Goal: Information Seeking & Learning: Learn about a topic

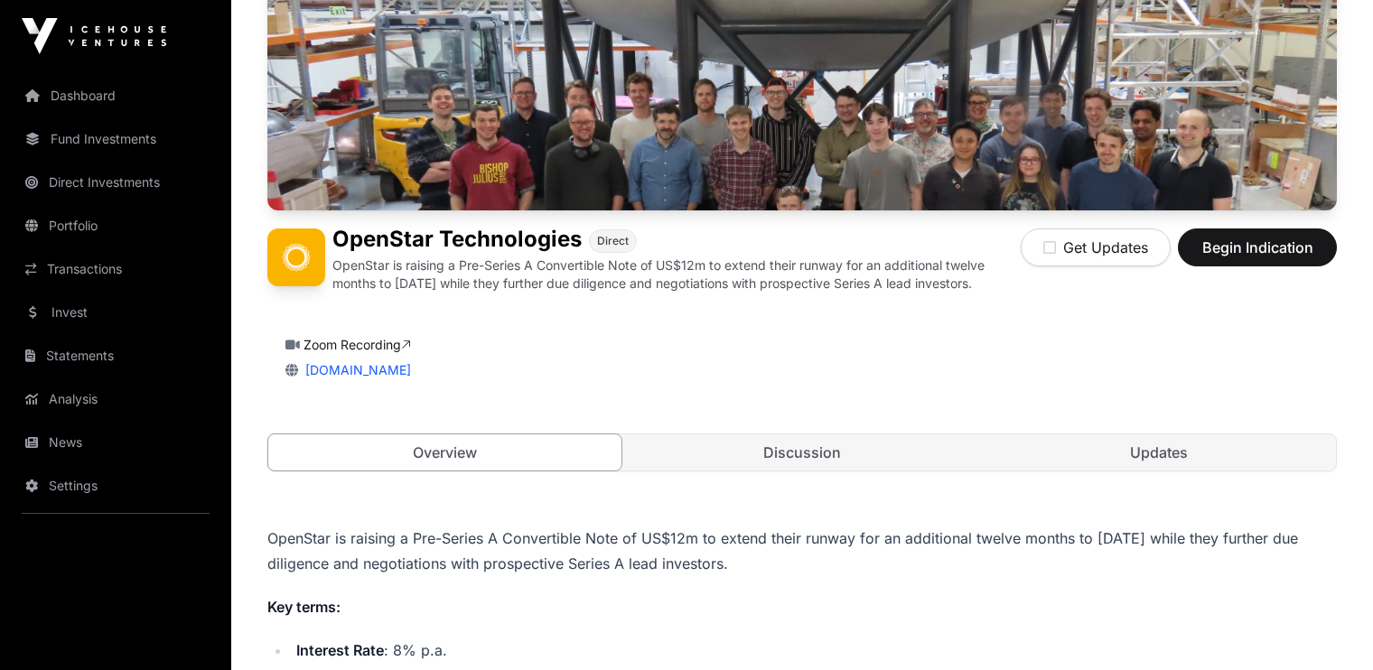
scroll to position [213, 0]
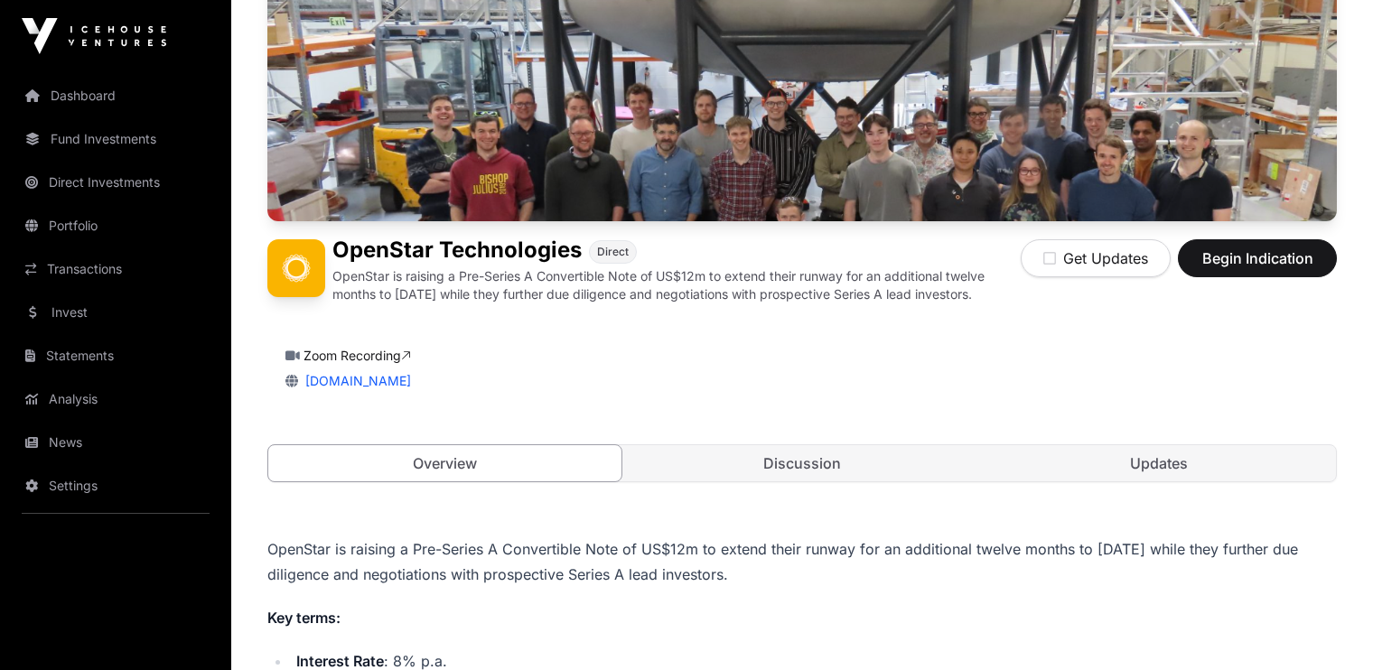
click at [797, 460] on link "Discussion" at bounding box center [801, 463] width 353 height 36
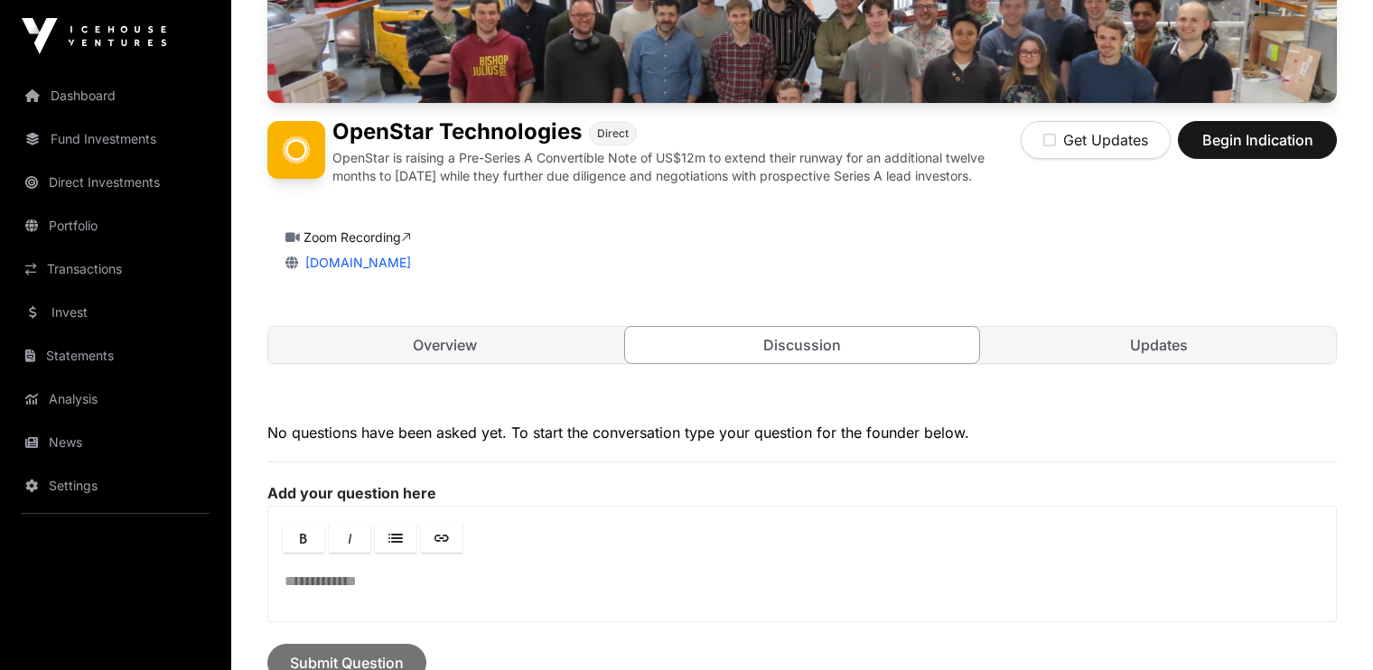
scroll to position [330, 0]
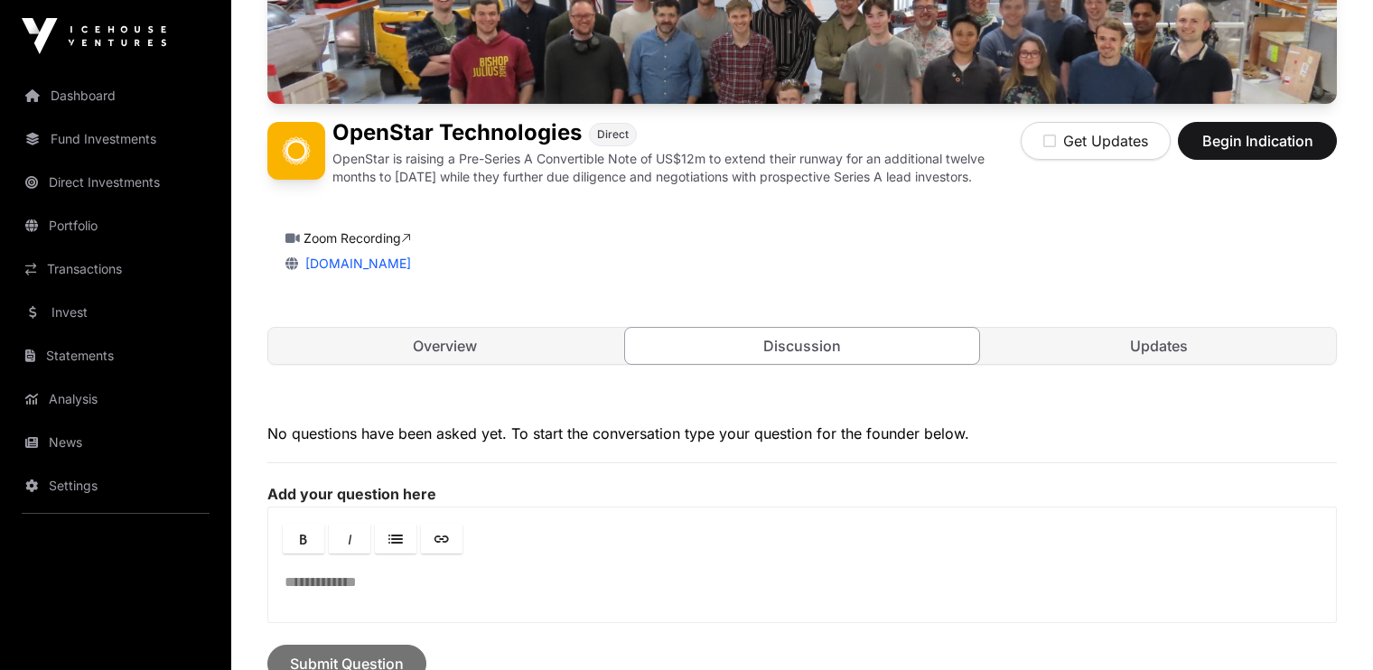
click at [1123, 340] on link "Updates" at bounding box center [1158, 346] width 353 height 36
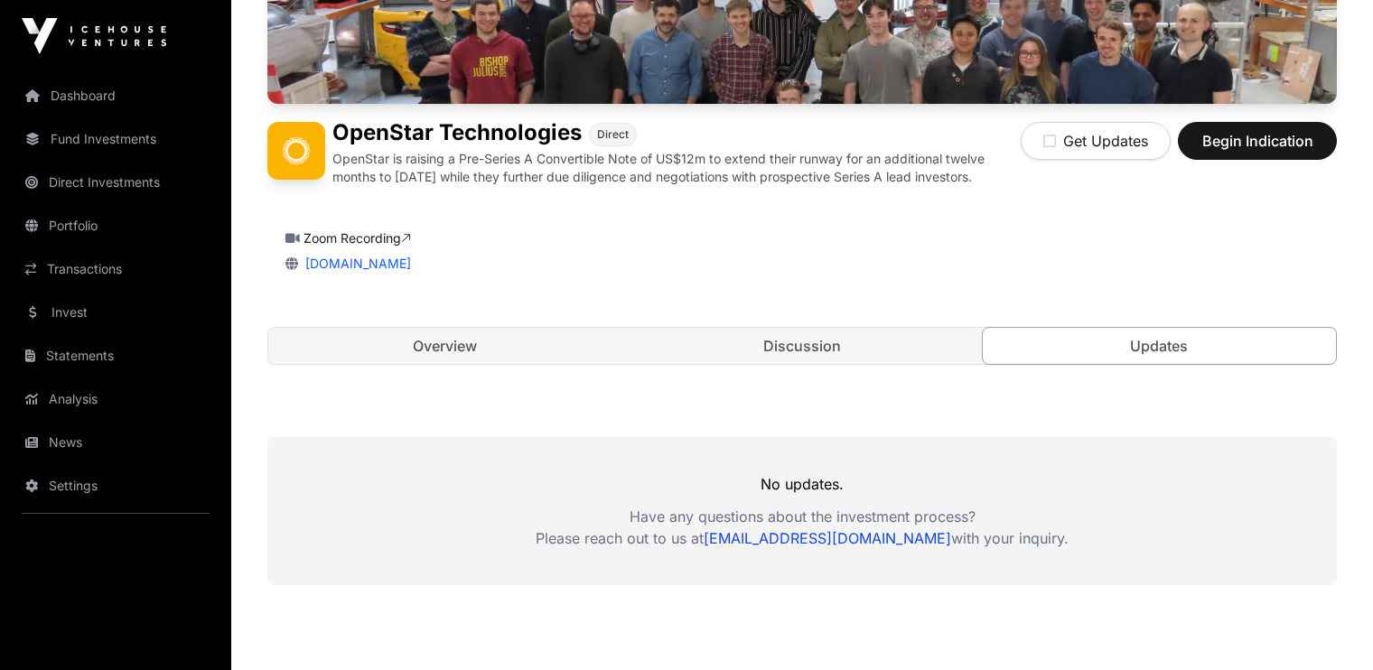
click at [457, 346] on link "Overview" at bounding box center [444, 346] width 353 height 36
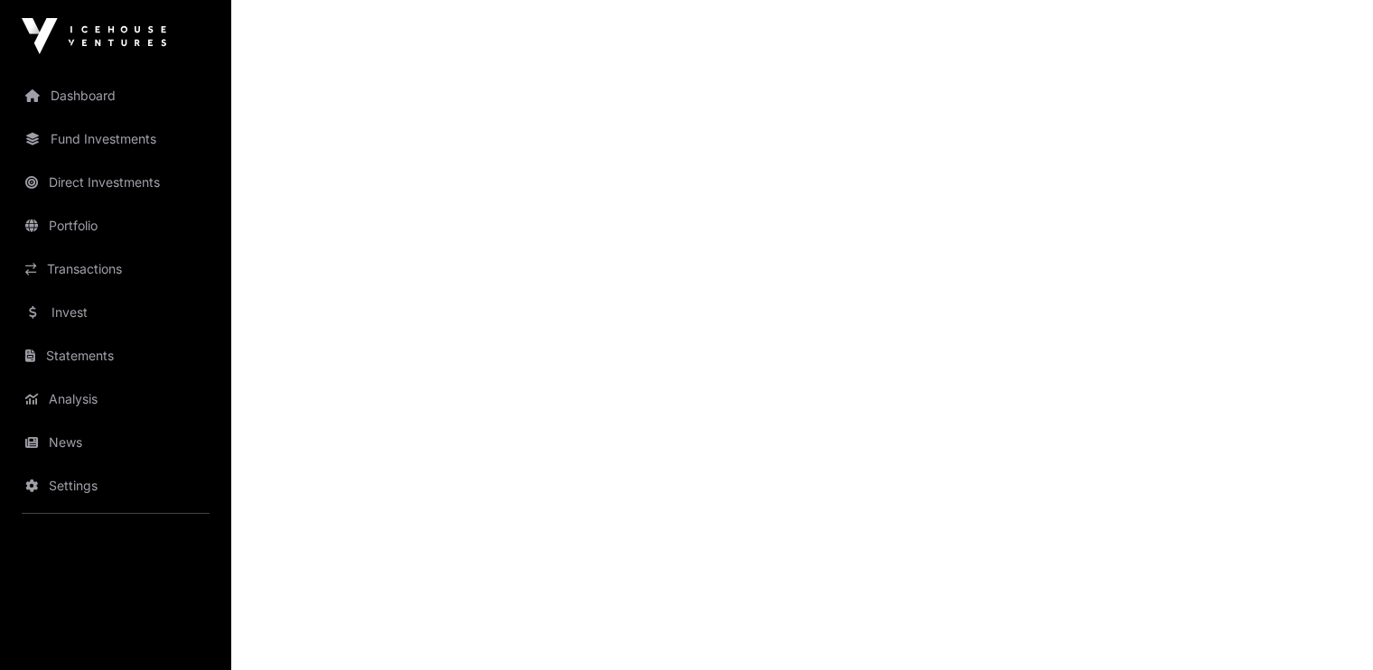
scroll to position [1175, 0]
drag, startPoint x: 1361, startPoint y: 252, endPoint x: 1361, endPoint y: 325, distance: 73.1
